Goal: Information Seeking & Learning: Learn about a topic

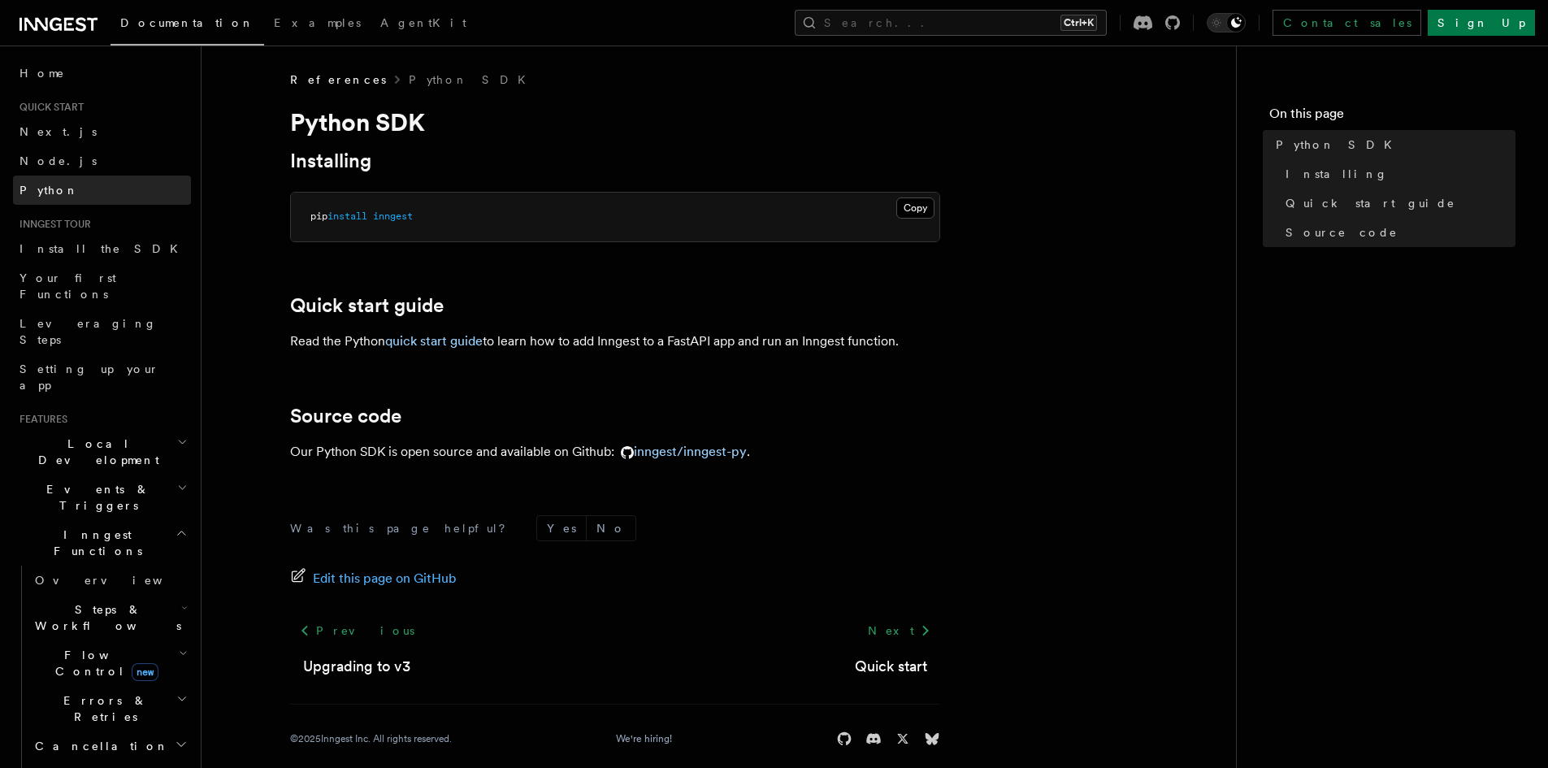
click at [33, 197] on span "Python" at bounding box center [49, 190] width 59 height 16
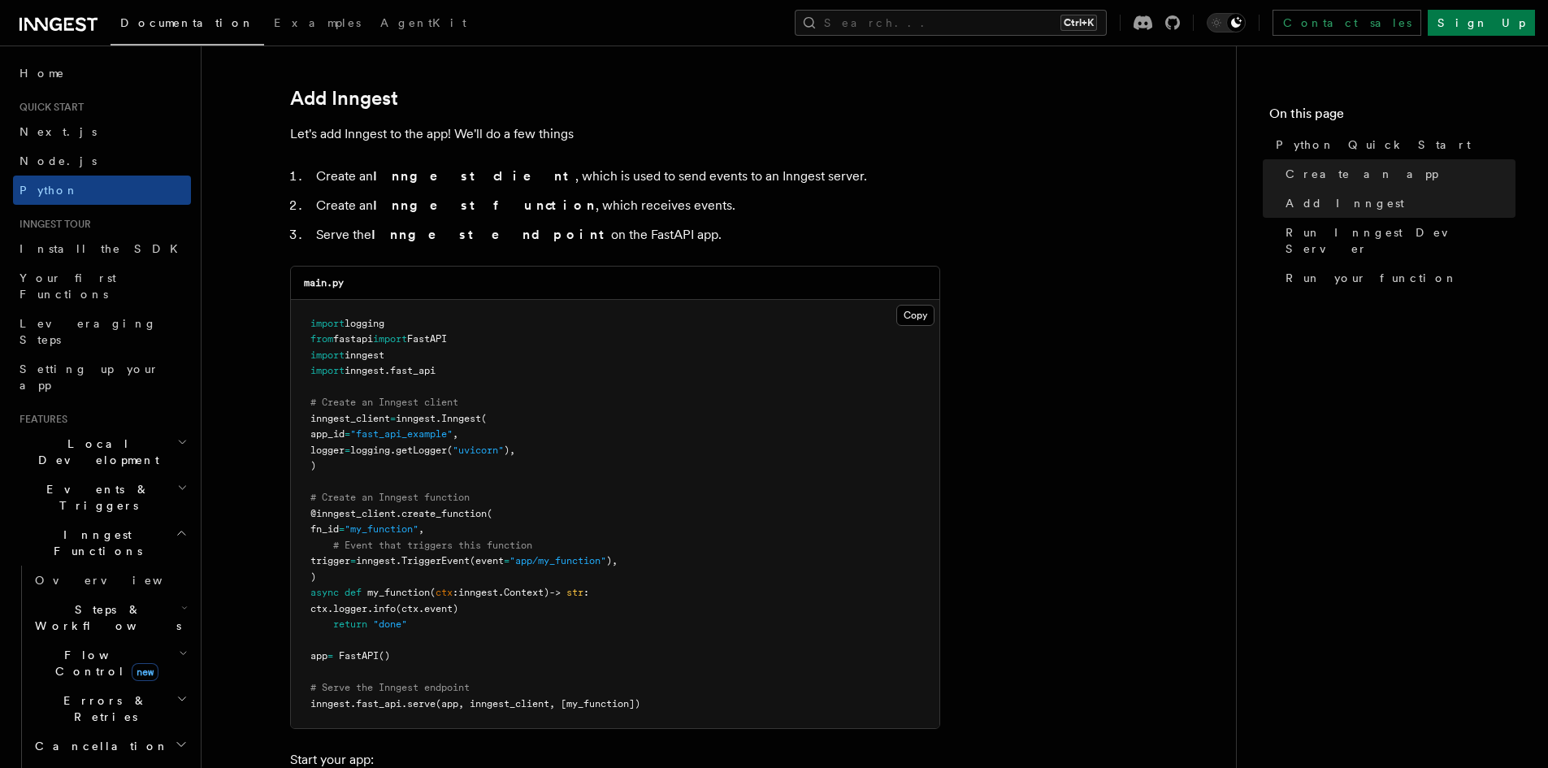
scroll to position [975, 0]
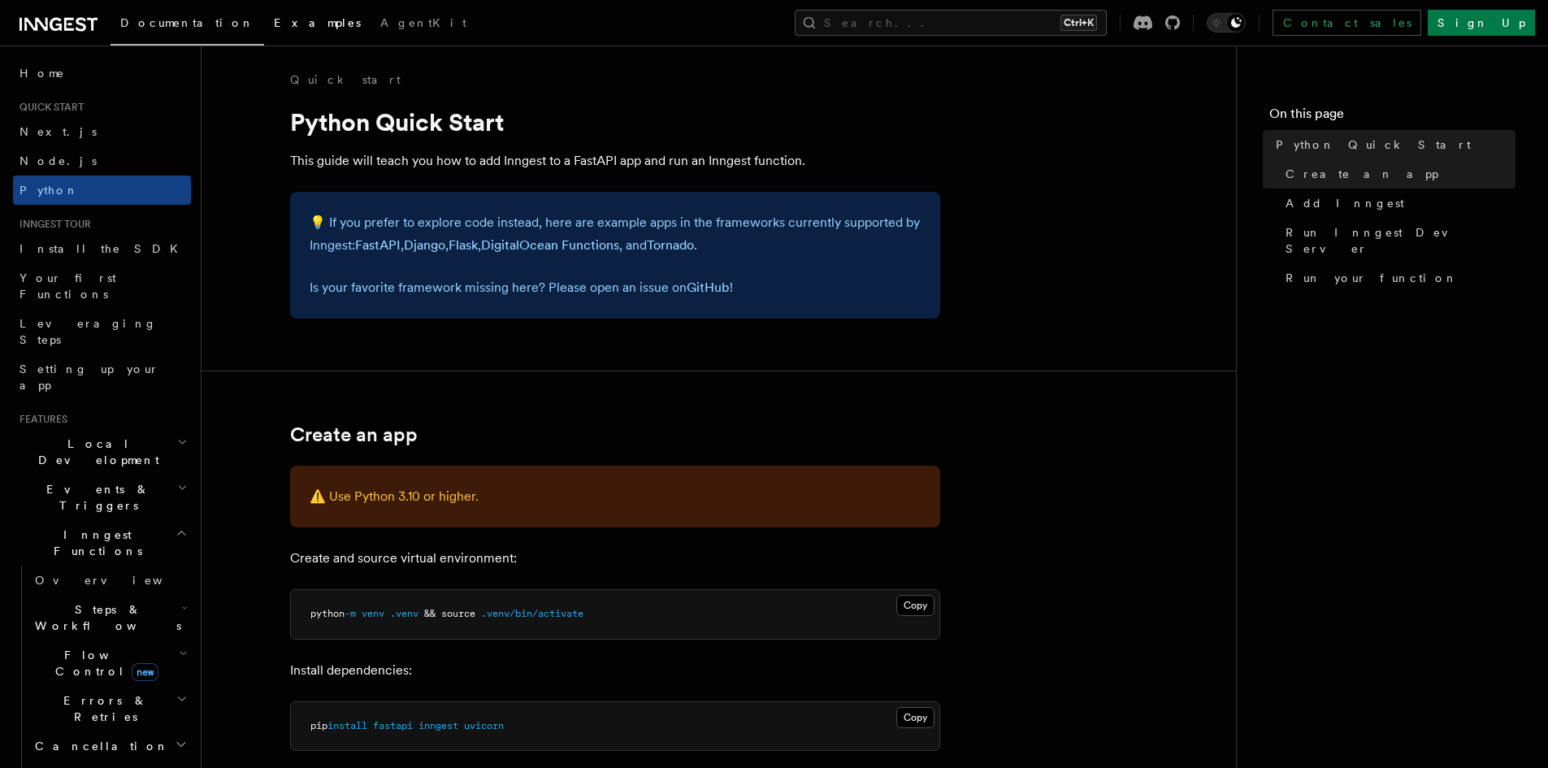
click at [264, 28] on link "Examples" at bounding box center [317, 24] width 106 height 39
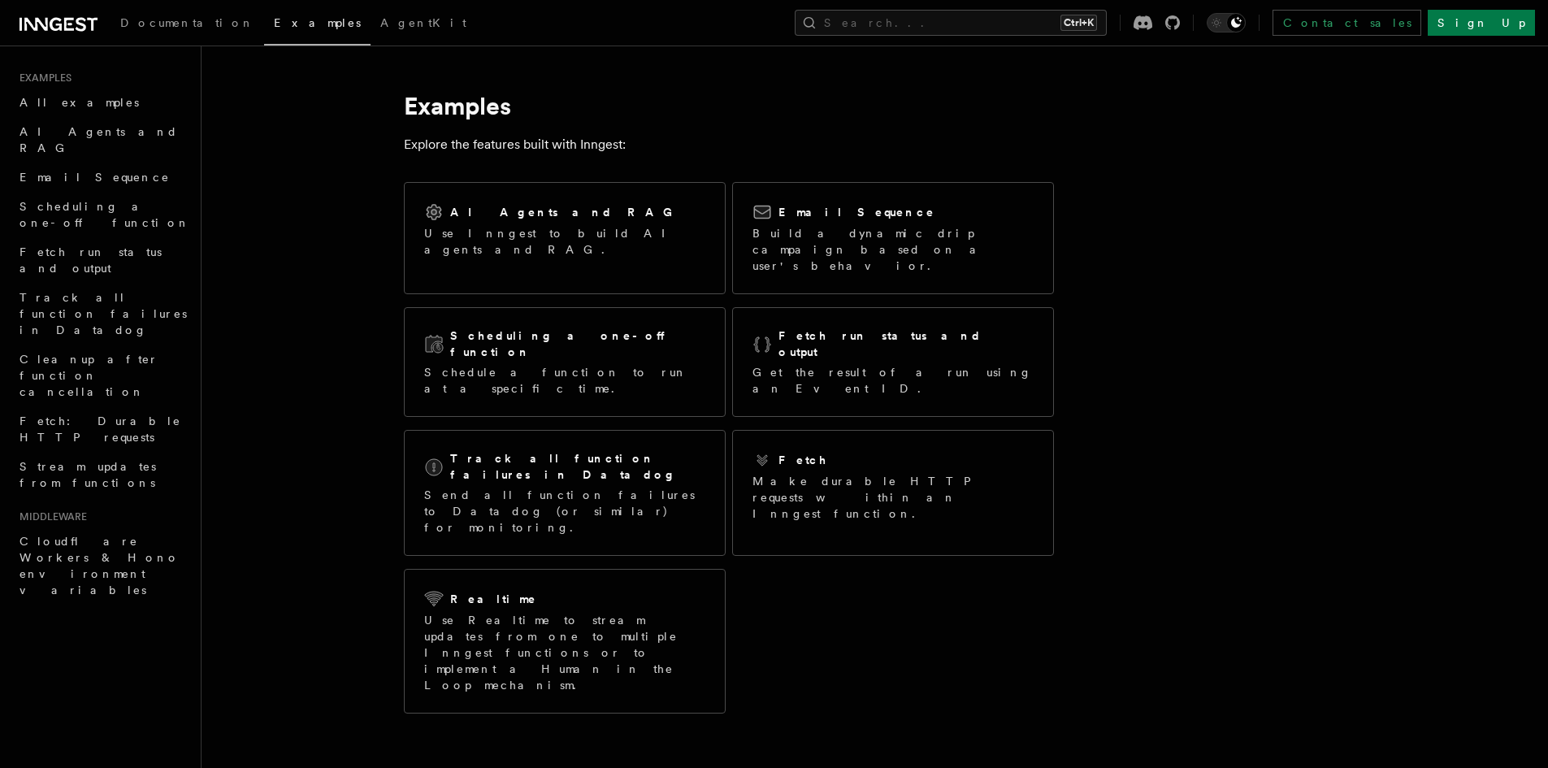
click at [59, 25] on icon at bounding box center [56, 24] width 12 height 13
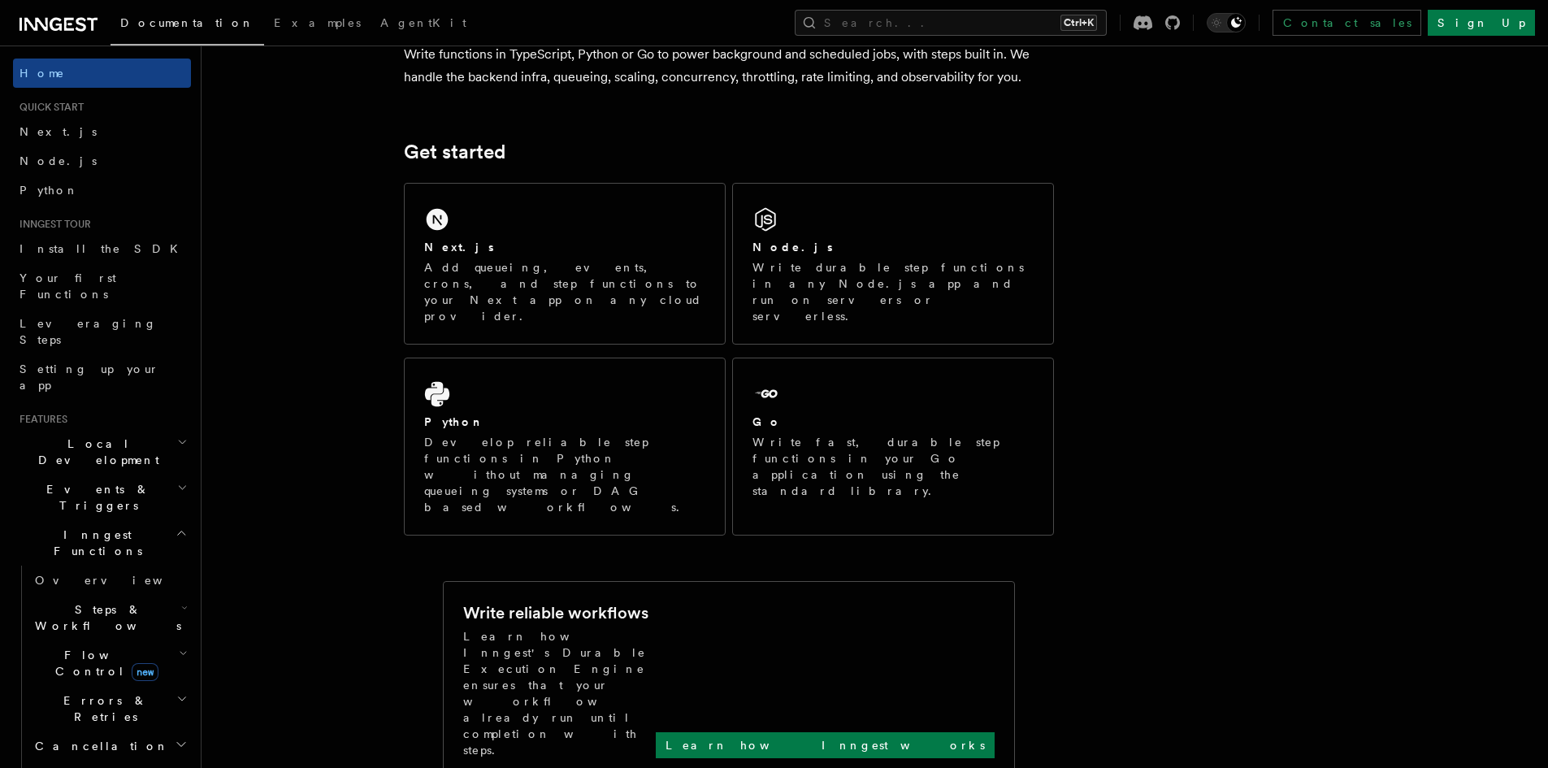
scroll to position [163, 0]
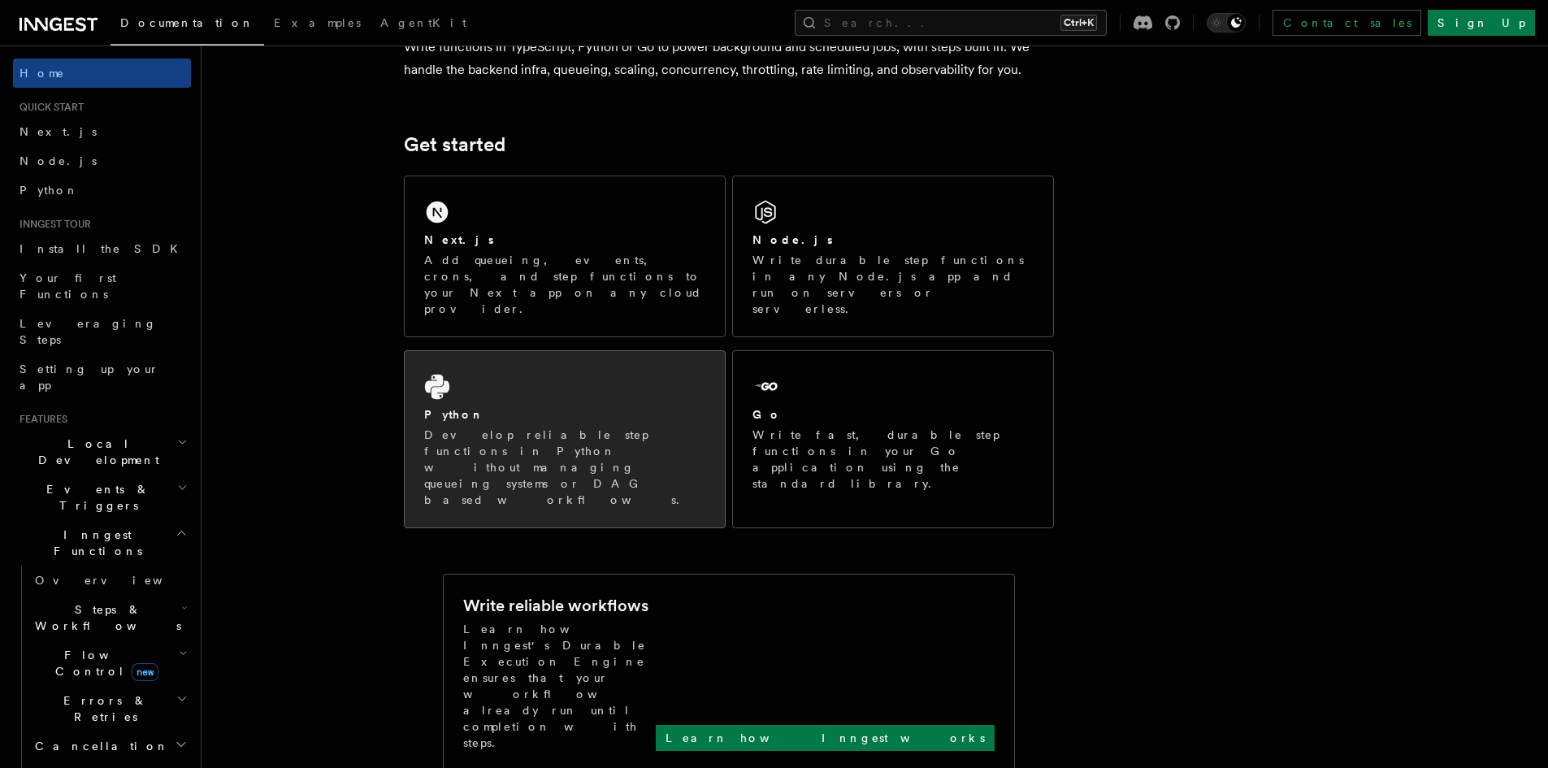
click at [521, 364] on div "Python Develop reliable step functions in Python without managing queueing syst…" at bounding box center [565, 439] width 320 height 176
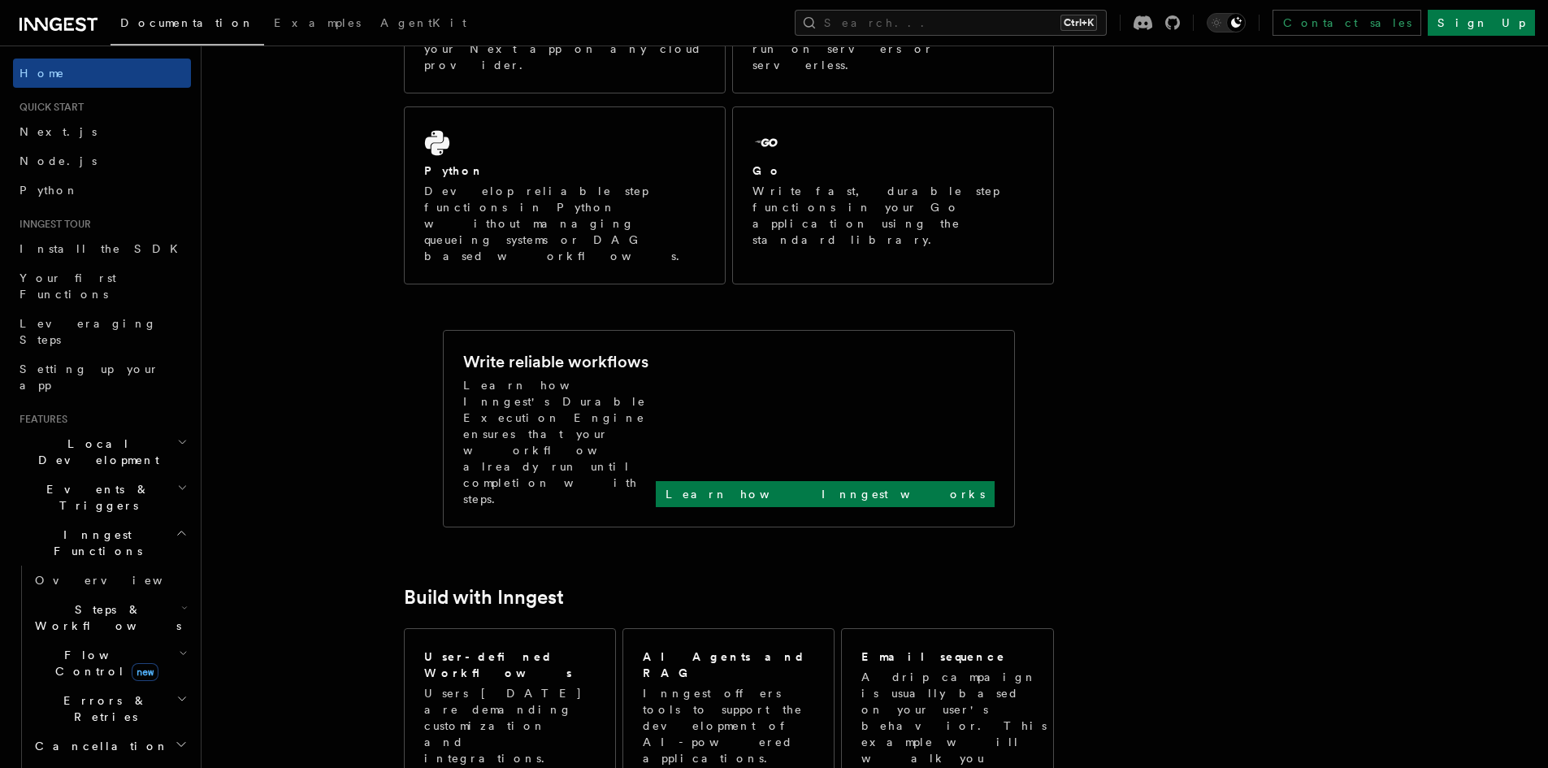
scroll to position [244, 0]
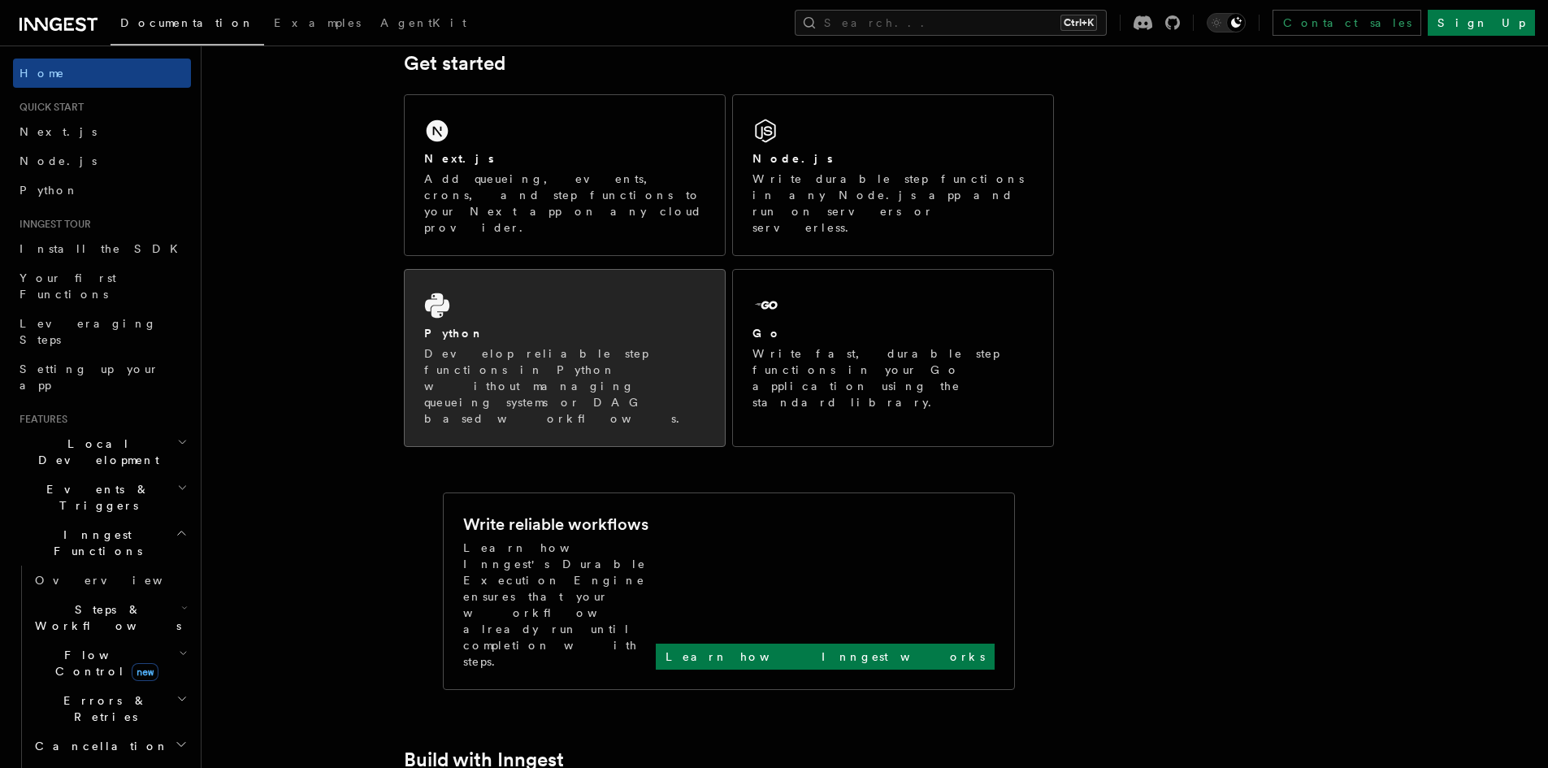
click at [537, 284] on div "Python Develop reliable step functions in Python without managing queueing syst…" at bounding box center [565, 358] width 320 height 176
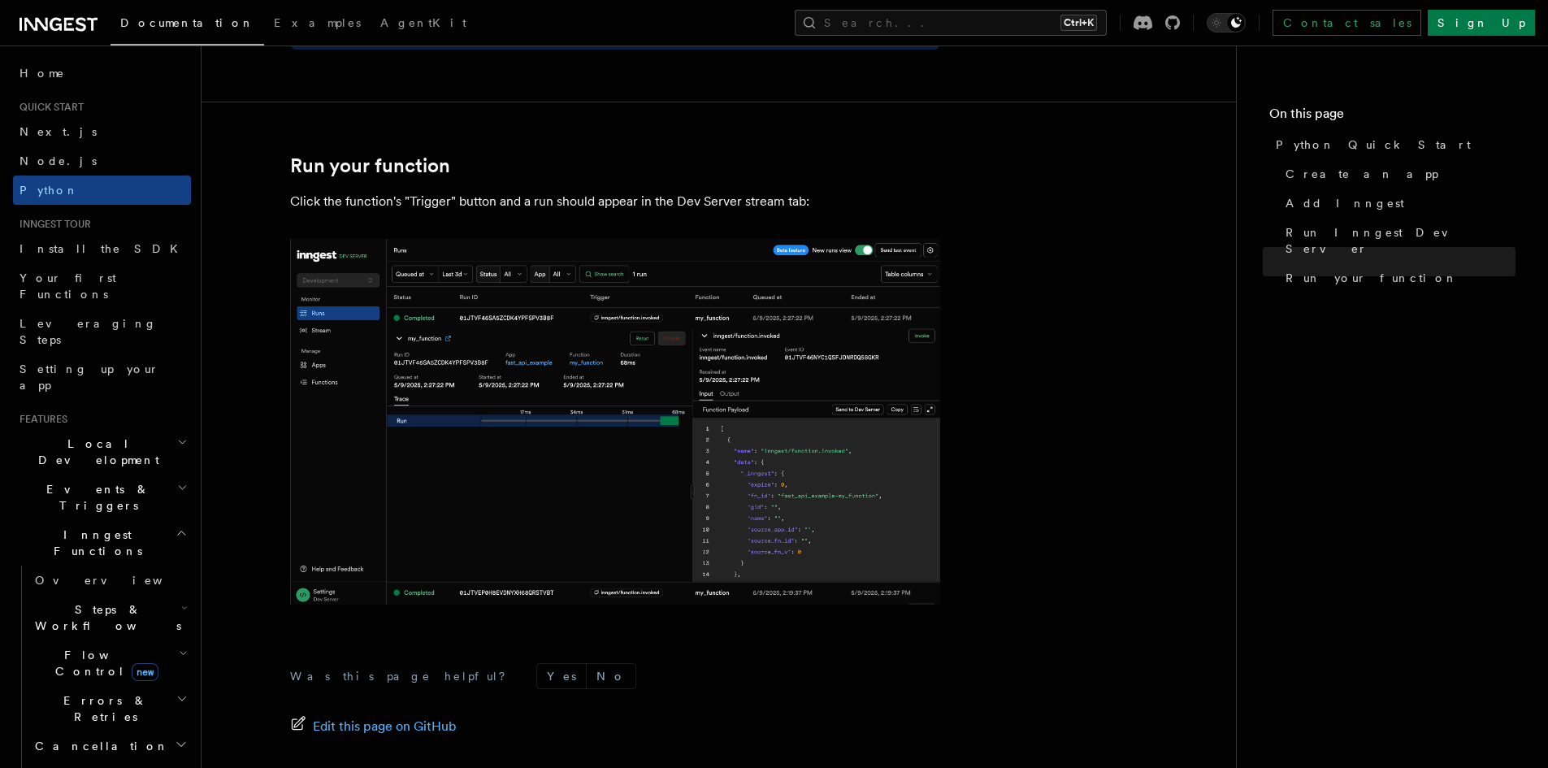
scroll to position [3097, 0]
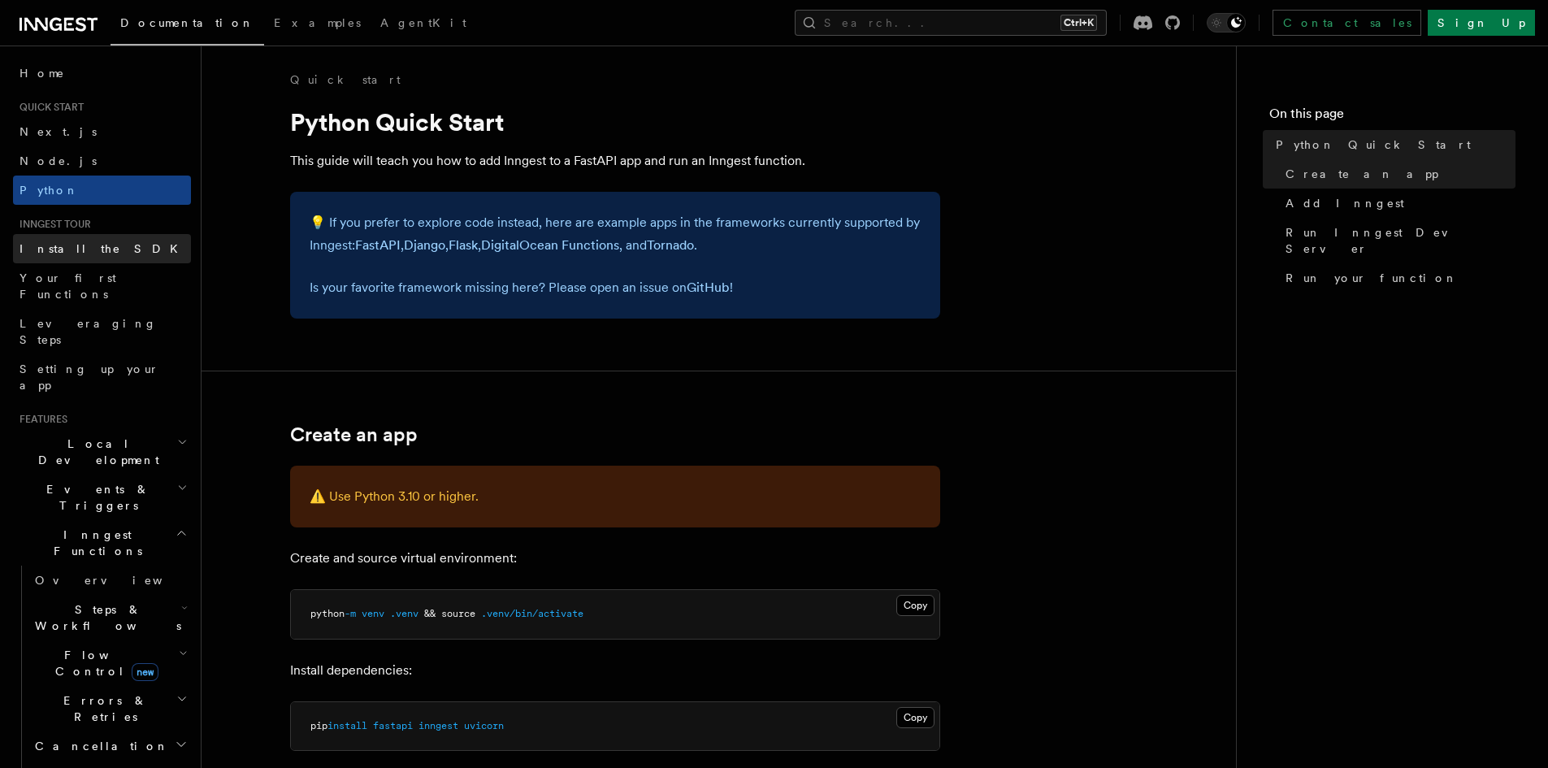
click at [102, 254] on link "Install the SDK" at bounding box center [102, 248] width 178 height 29
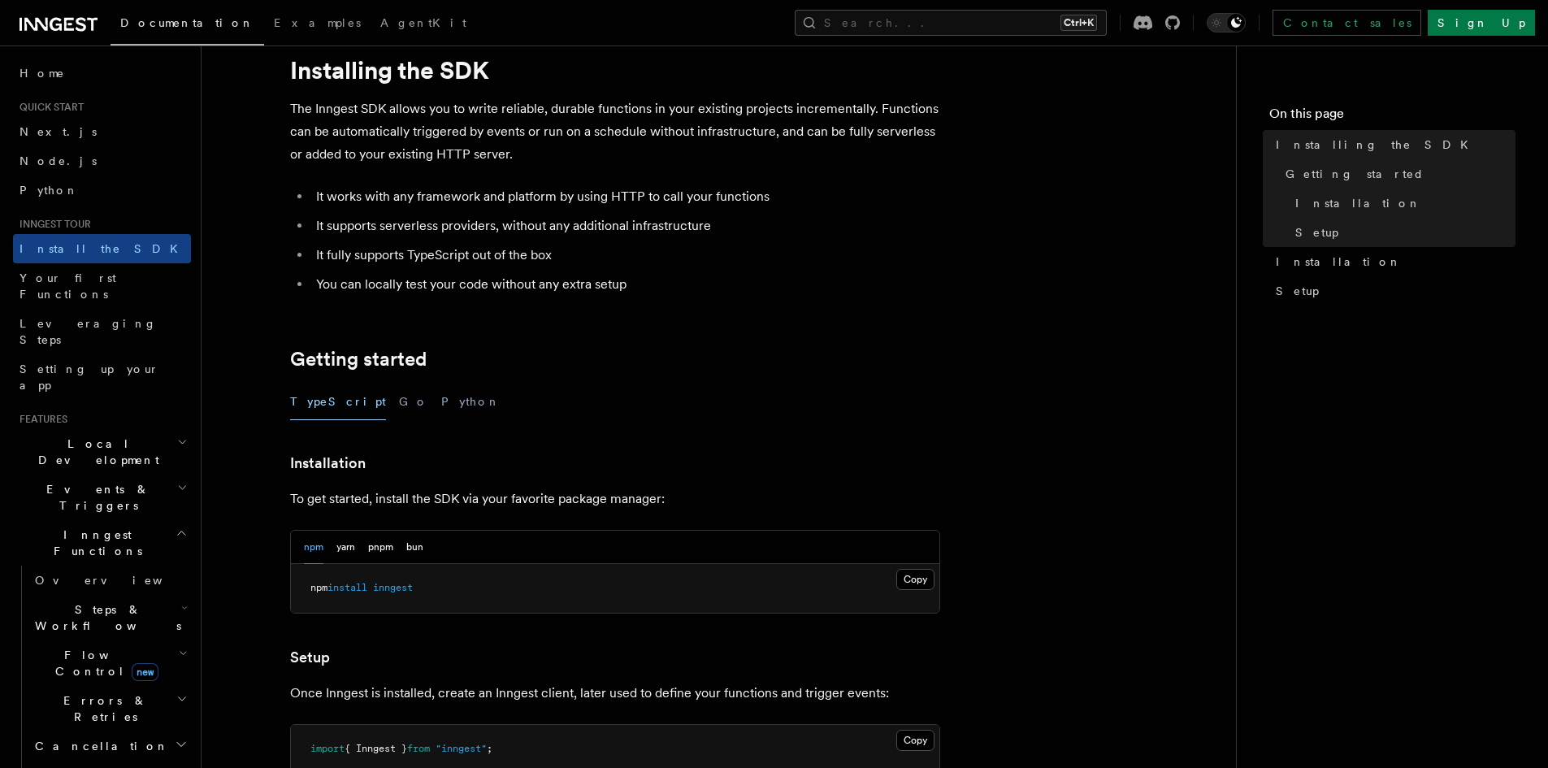
scroll to position [81, 0]
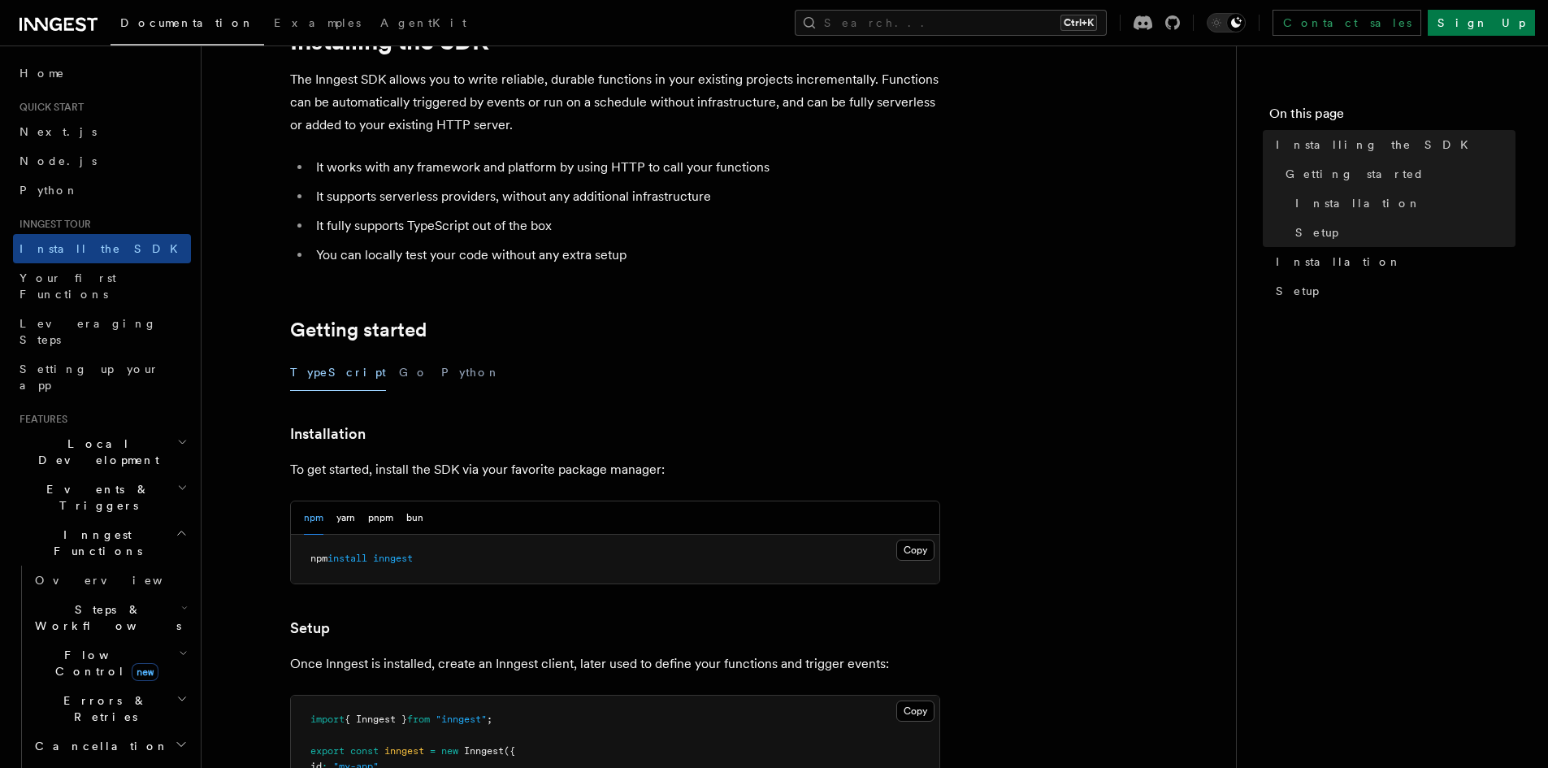
click at [424, 380] on div "TypeScript Go Python" at bounding box center [615, 372] width 650 height 37
click at [441, 377] on button "Python" at bounding box center [470, 372] width 59 height 37
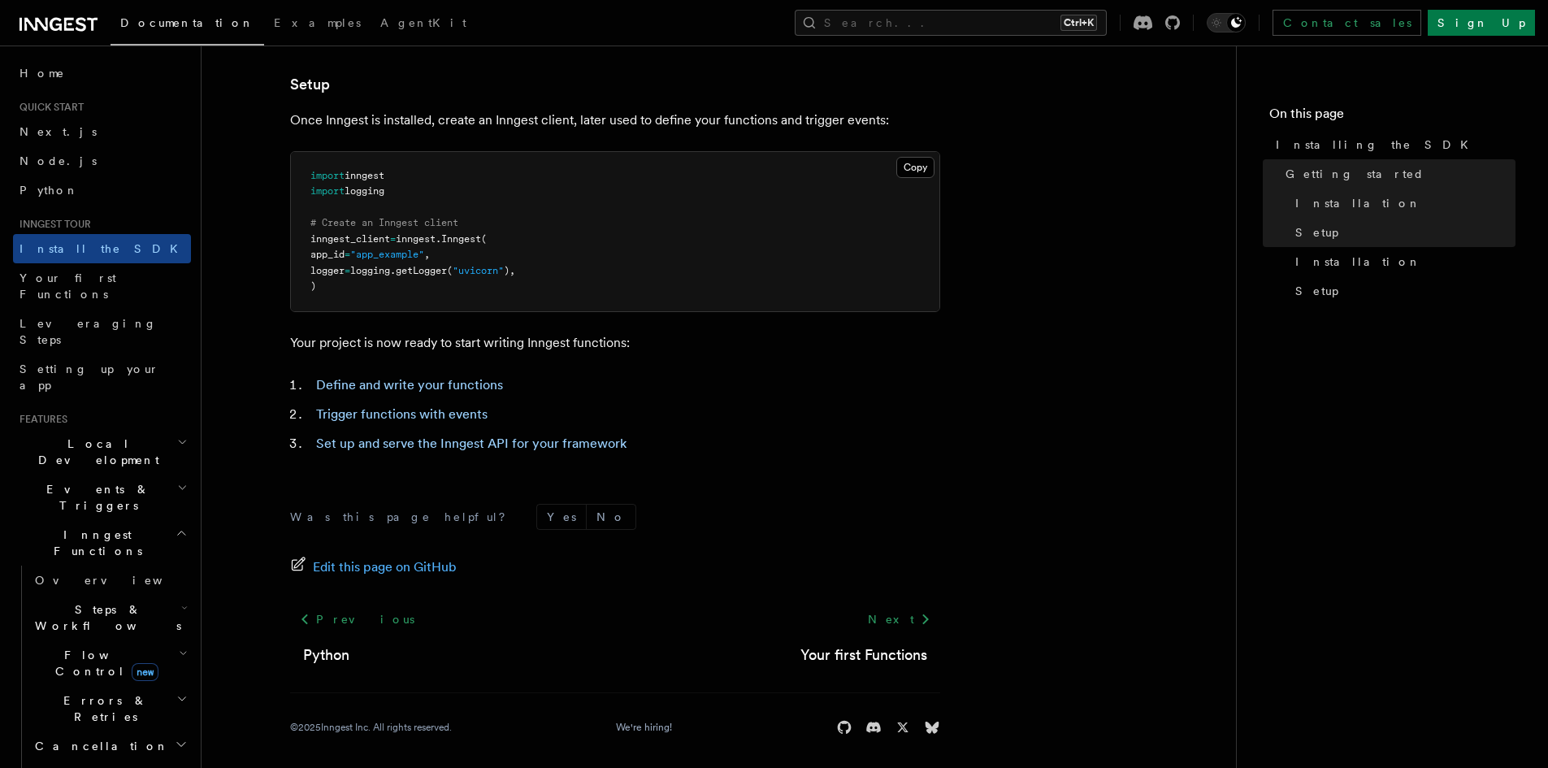
scroll to position [599, 0]
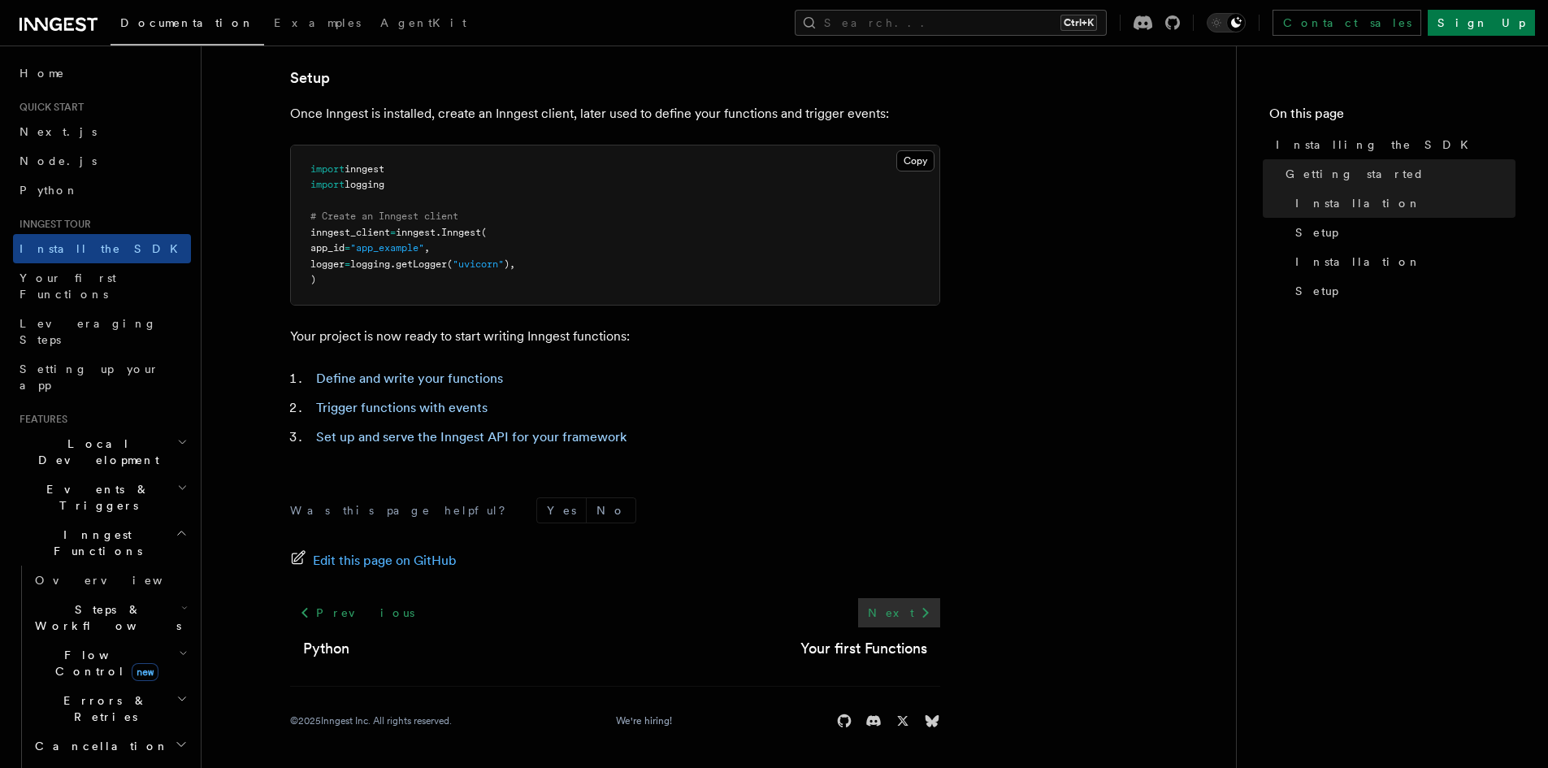
click at [909, 611] on link "Next" at bounding box center [899, 612] width 82 height 29
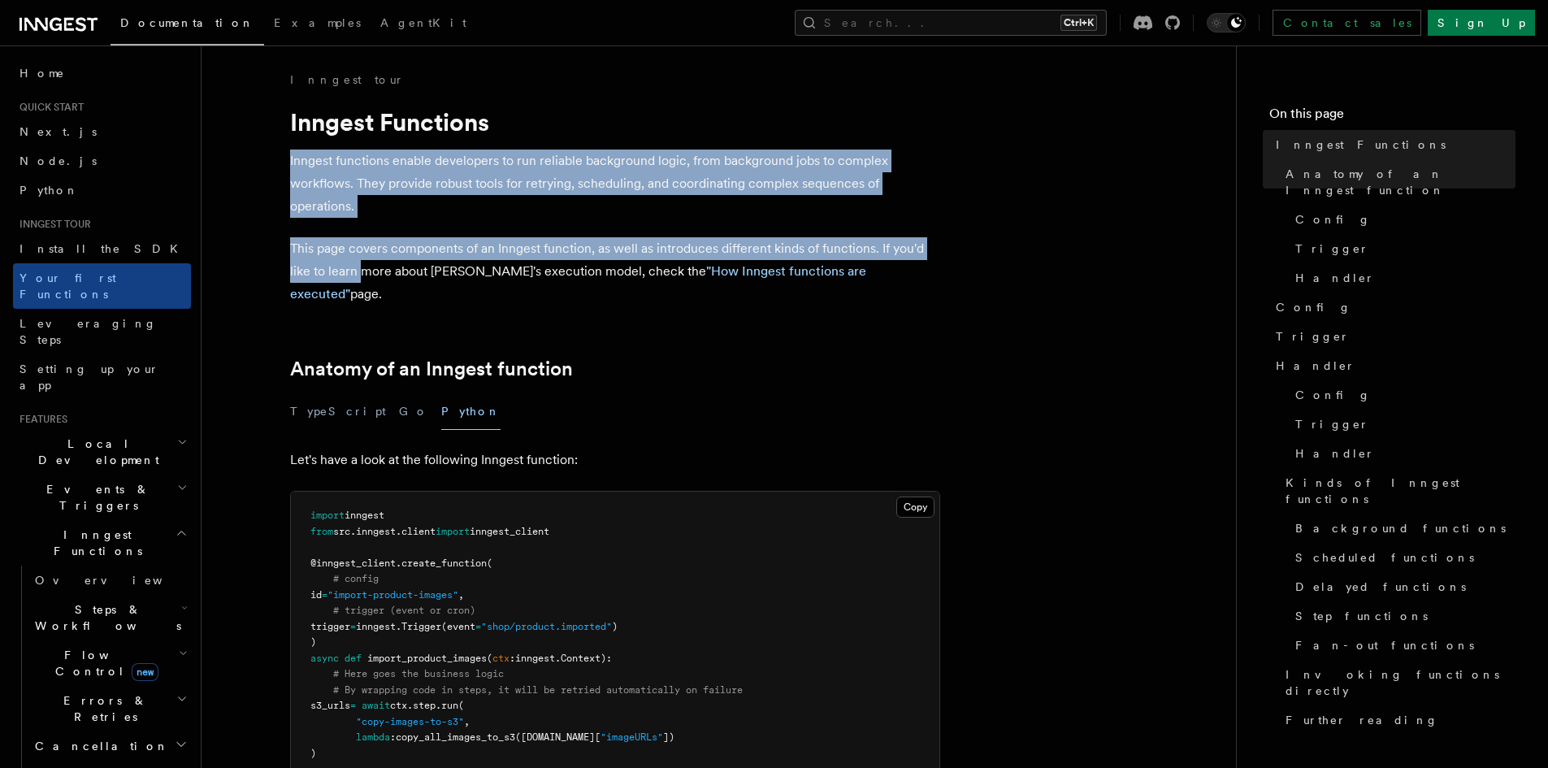
drag, startPoint x: 284, startPoint y: 161, endPoint x: 359, endPoint y: 280, distance: 140.7
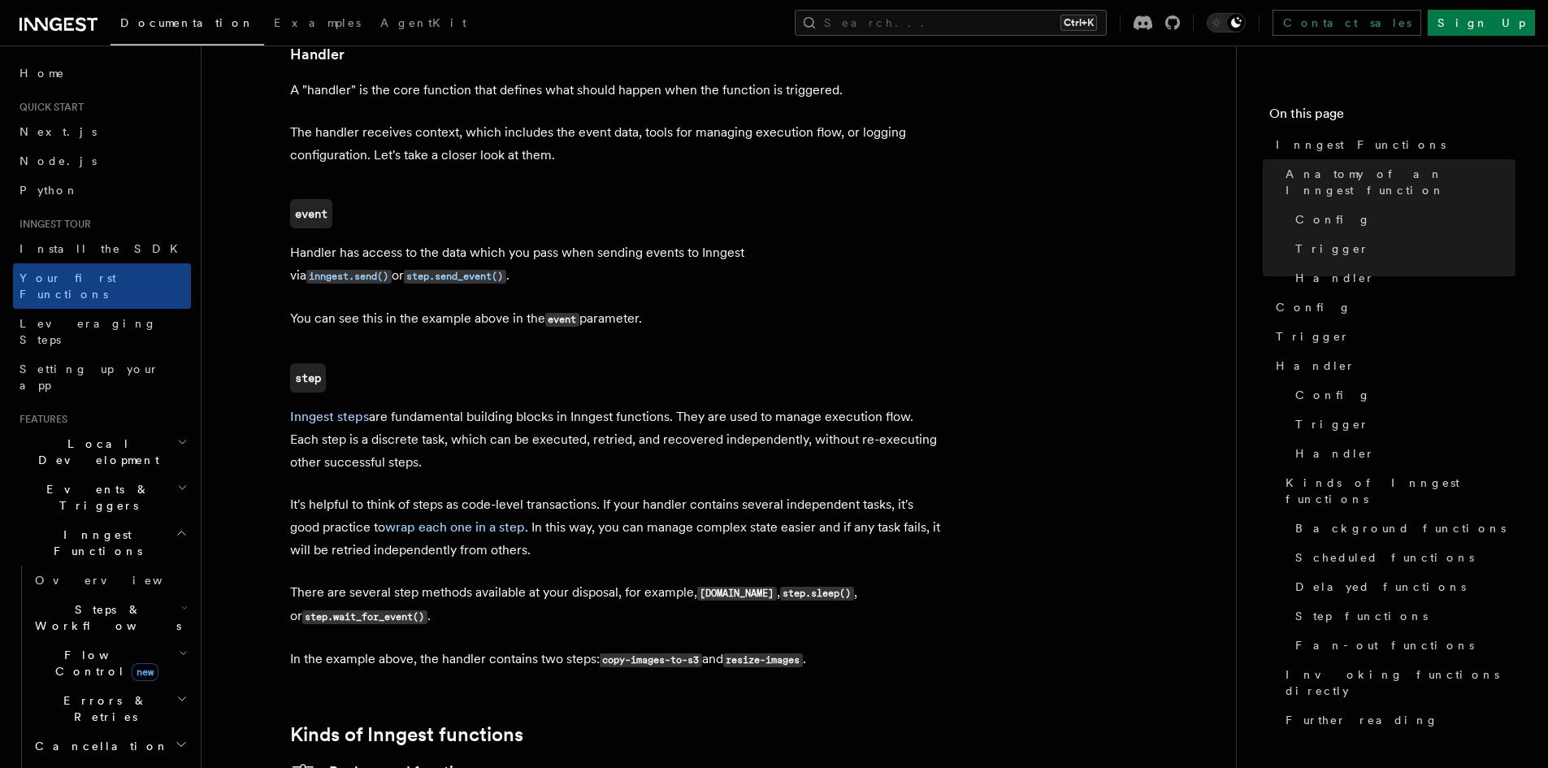
scroll to position [2032, 0]
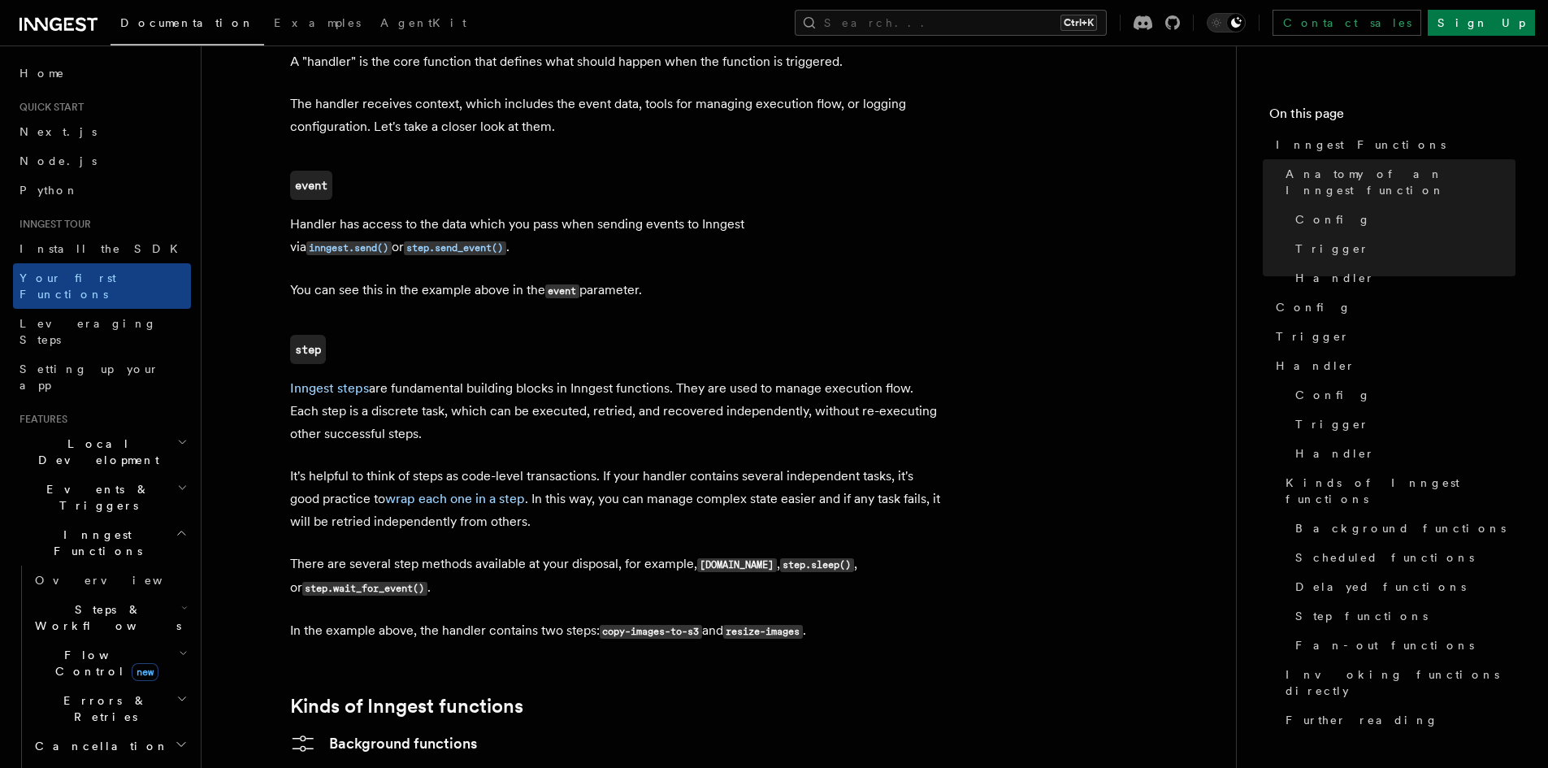
click at [419, 213] on p "Handler has access to the data which you pass when sending events to Inngest vi…" at bounding box center [615, 236] width 650 height 46
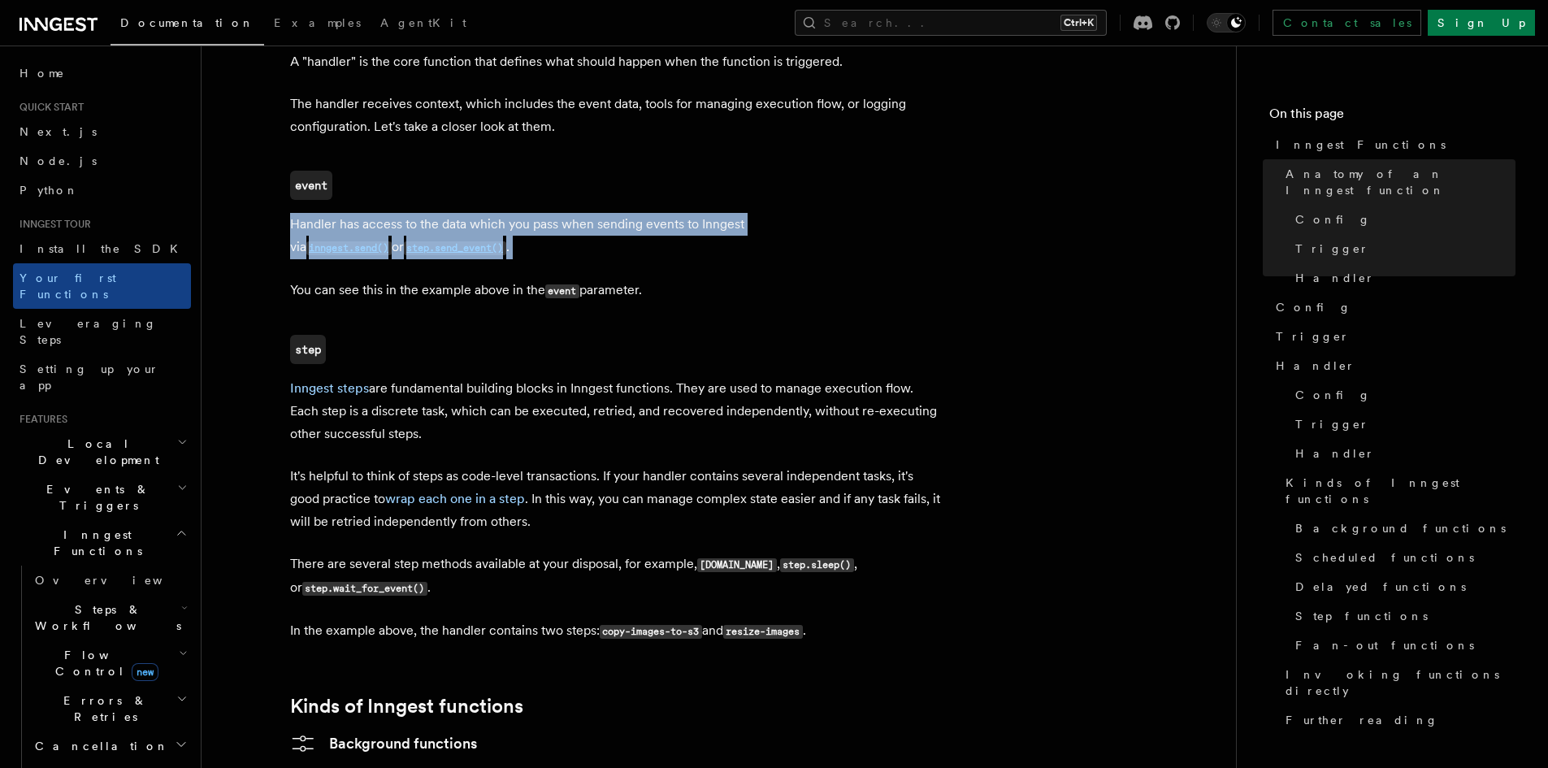
click at [419, 213] on p "Handler has access to the data which you pass when sending events to Inngest vi…" at bounding box center [615, 236] width 650 height 46
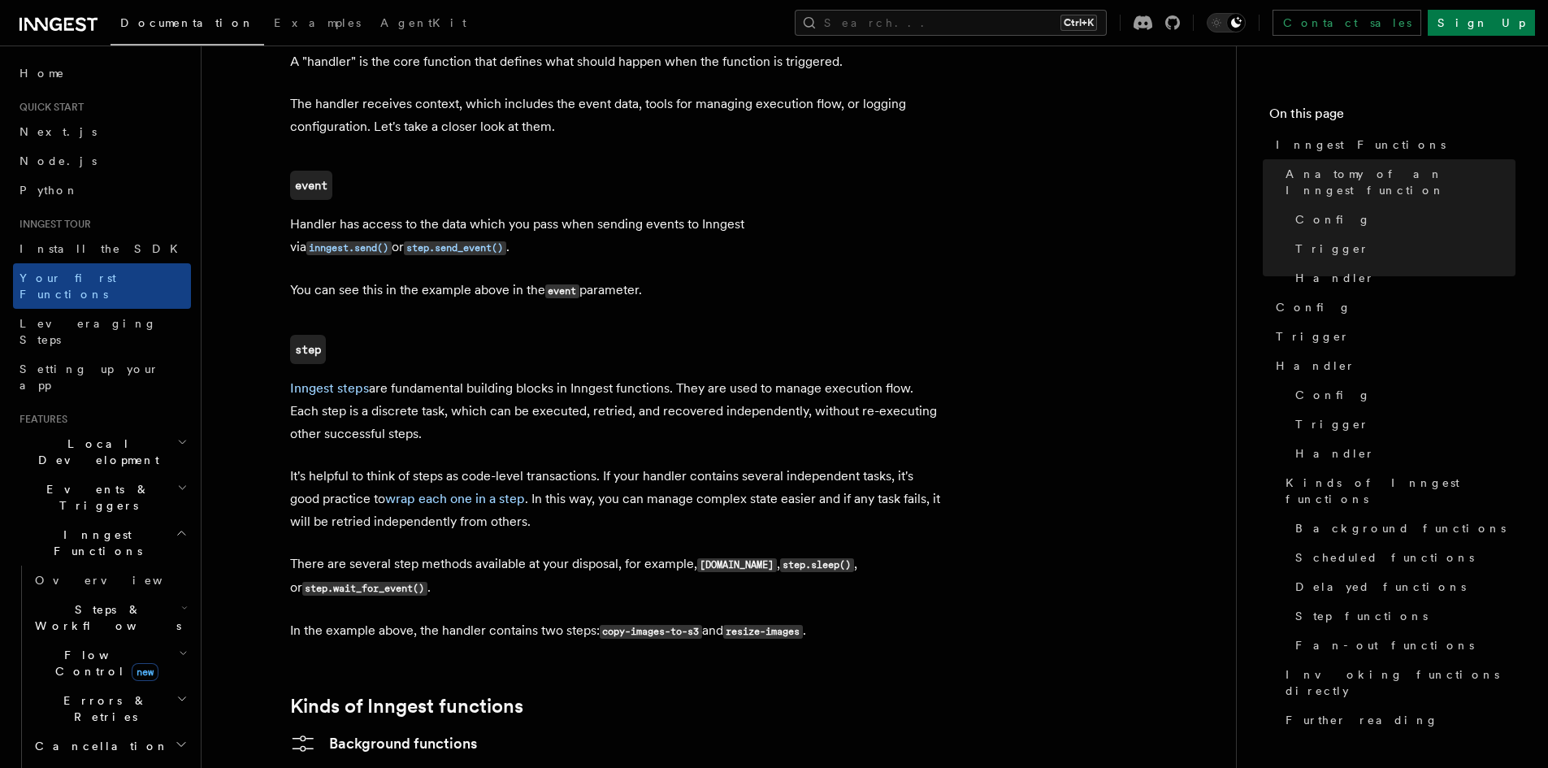
click at [552, 284] on code "event" at bounding box center [562, 291] width 34 height 14
click at [459, 279] on p "You can see this in the example above in the event parameter." at bounding box center [615, 291] width 650 height 24
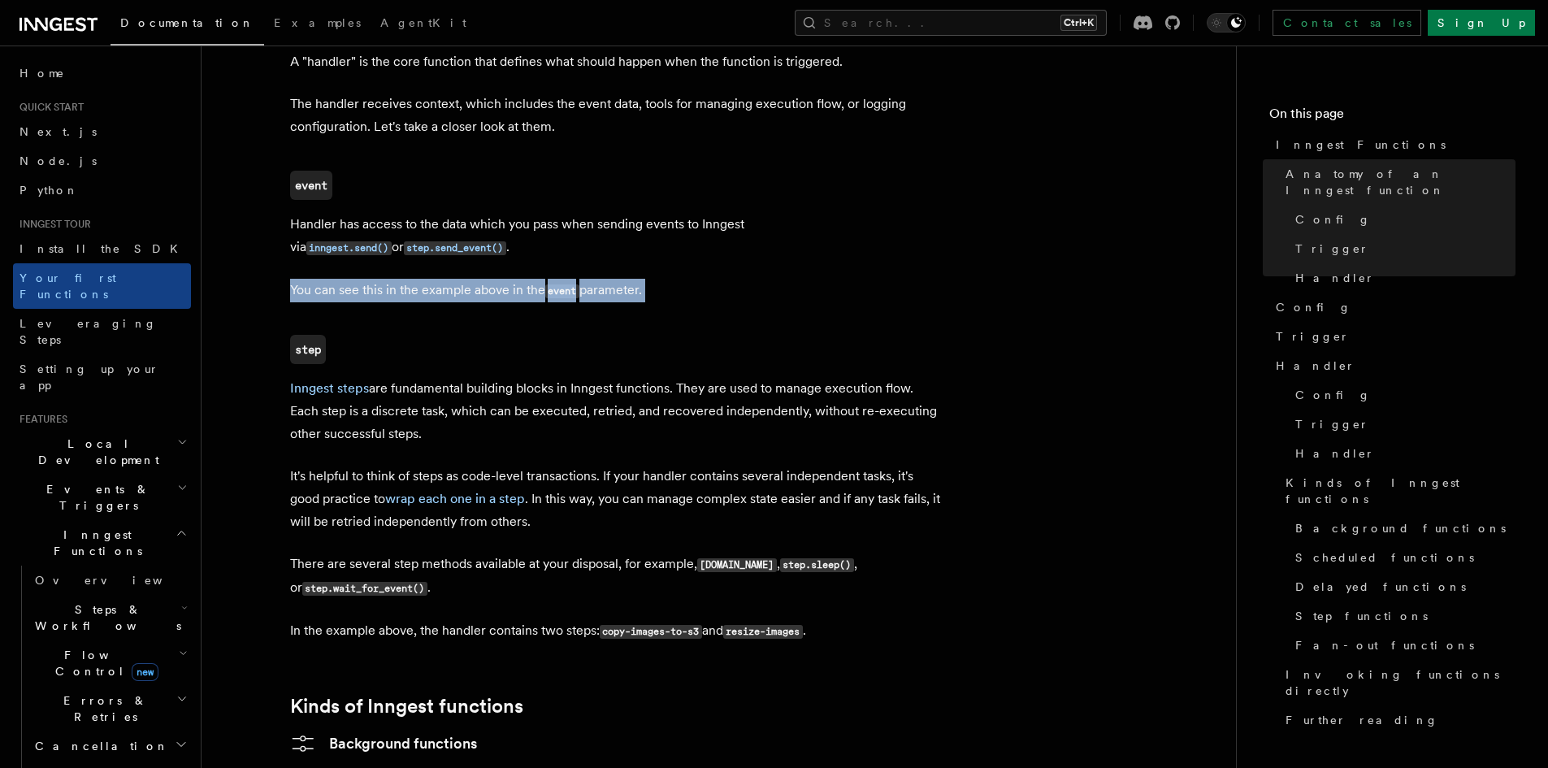
click at [459, 279] on p "You can see this in the example above in the event parameter." at bounding box center [615, 291] width 650 height 24
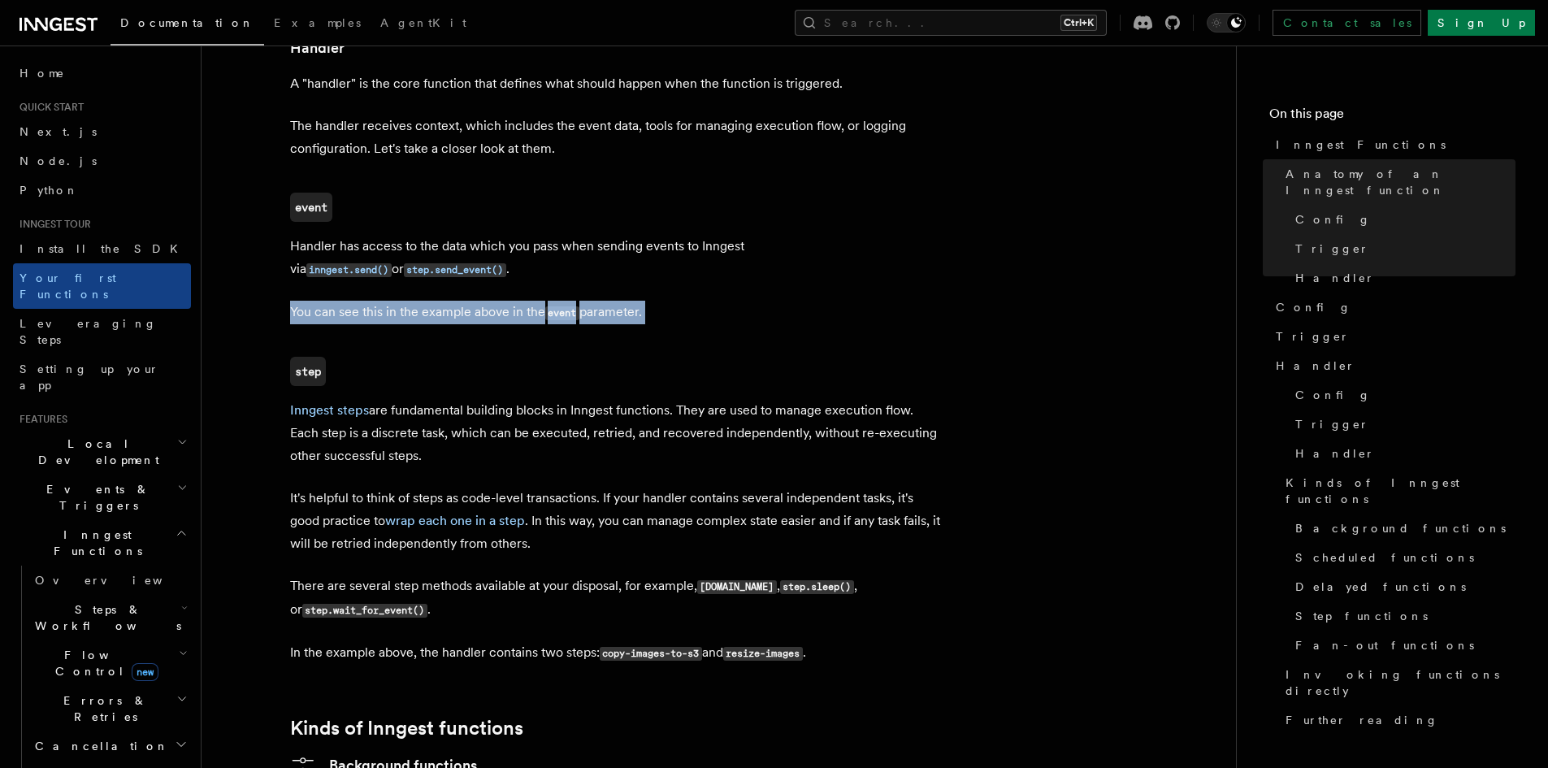
scroll to position [1603, 0]
